Goal: Transaction & Acquisition: Purchase product/service

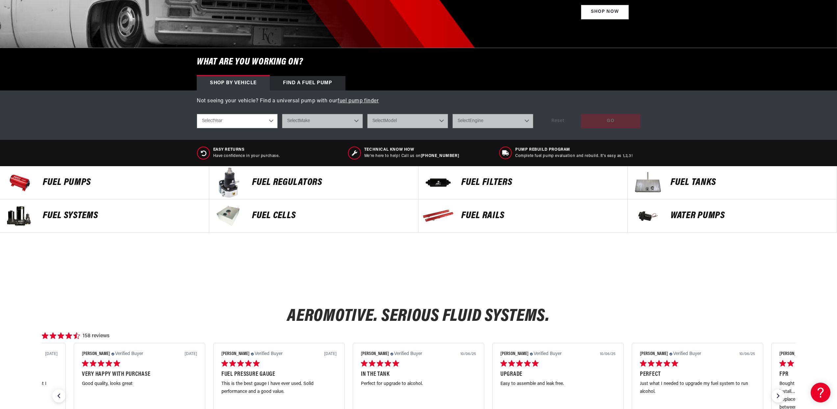
click at [273, 182] on p "FUEL REGULATORS" at bounding box center [332, 183] width 160 height 10
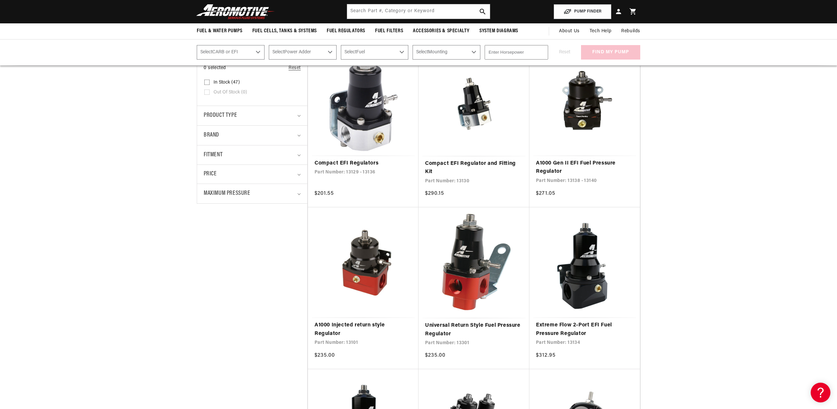
scroll to position [109, 0]
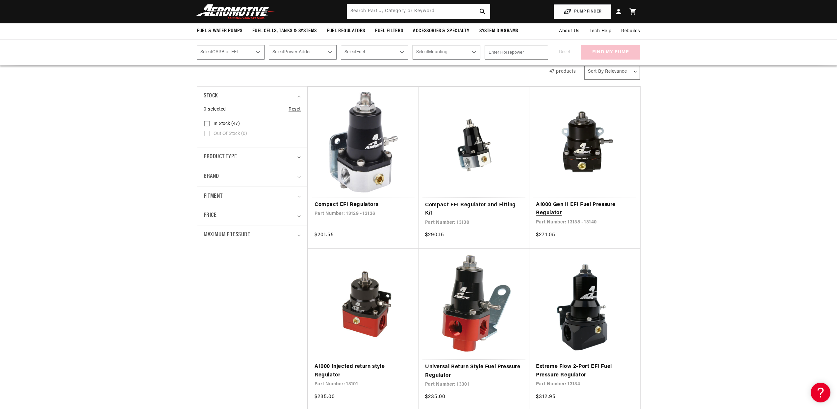
click at [575, 201] on link "A1000 Gen II EFI Fuel Pressure Regulator" at bounding box center [584, 209] width 97 height 17
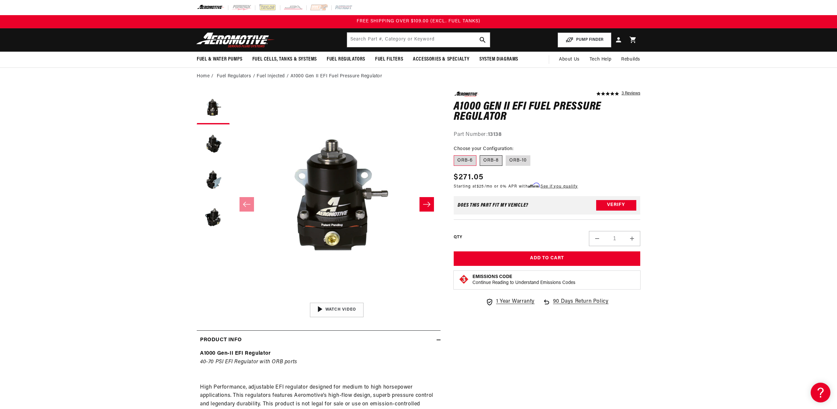
click at [492, 163] on label "ORB-8" at bounding box center [491, 160] width 23 height 11
click at [480, 154] on input "ORB-8" at bounding box center [480, 154] width 0 height 0
radio input "true"
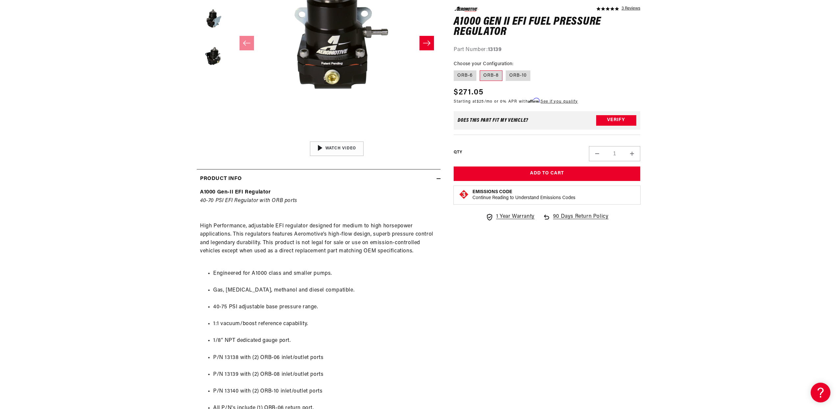
scroll to position [242, 0]
